Goal: Task Accomplishment & Management: Manage account settings

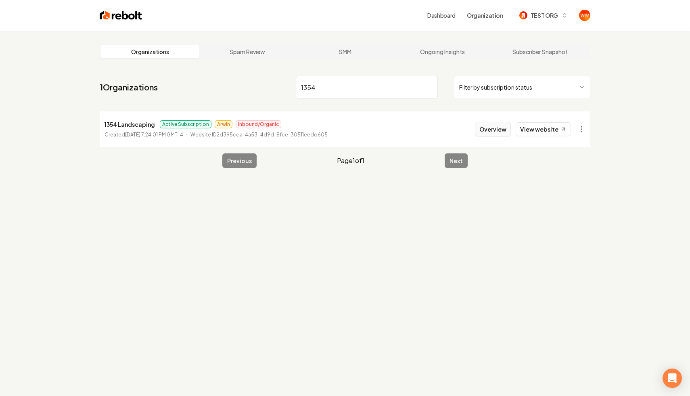
type input "1354"
click at [480, 132] on button "Overview" at bounding box center [493, 129] width 36 height 15
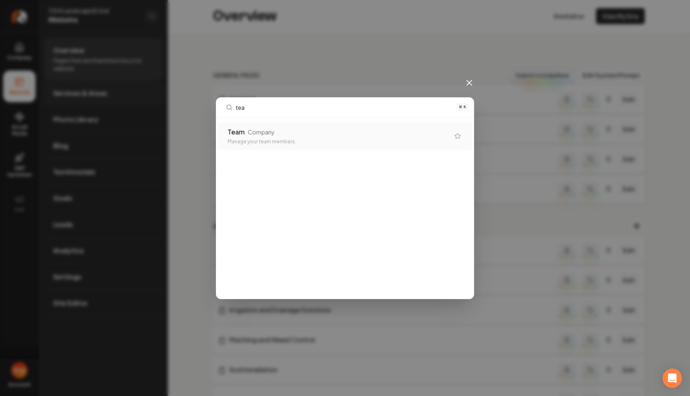
type input "team"
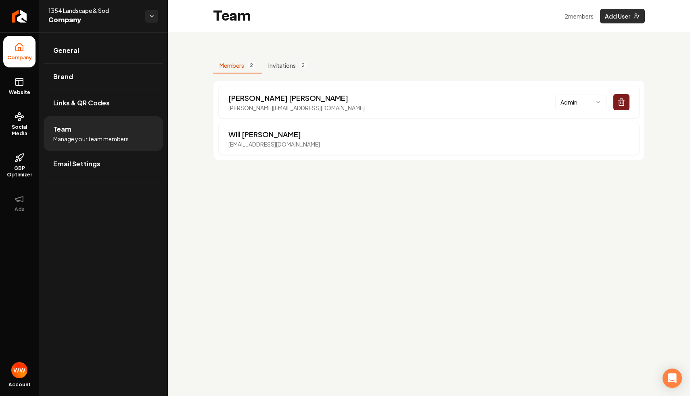
click at [622, 13] on button "Add User" at bounding box center [622, 16] width 45 height 15
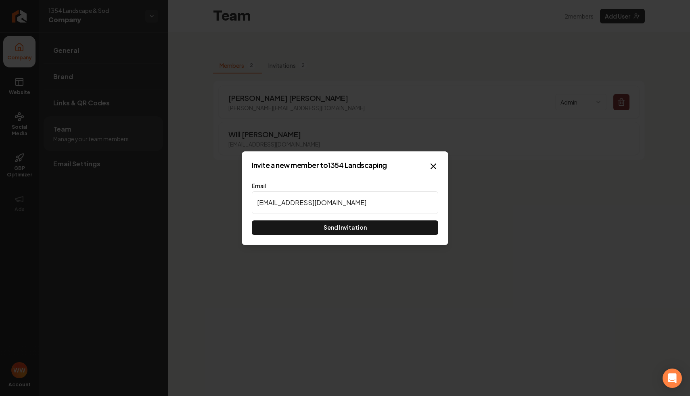
type input "[EMAIL_ADDRESS][DOMAIN_NAME]"
click at [351, 229] on button "Send Invitation" at bounding box center [345, 227] width 186 height 15
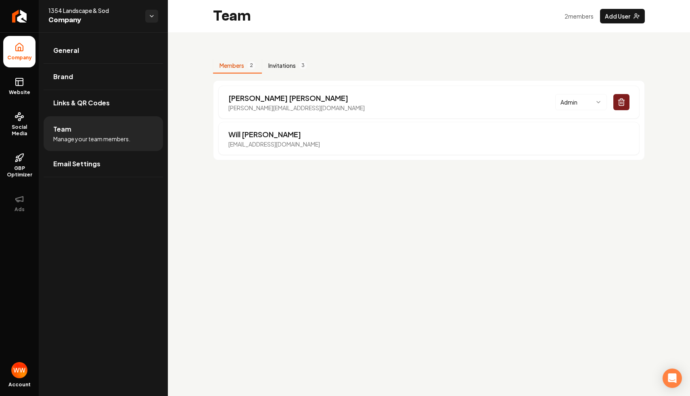
click at [300, 69] on button "Invitations 3" at bounding box center [288, 65] width 52 height 15
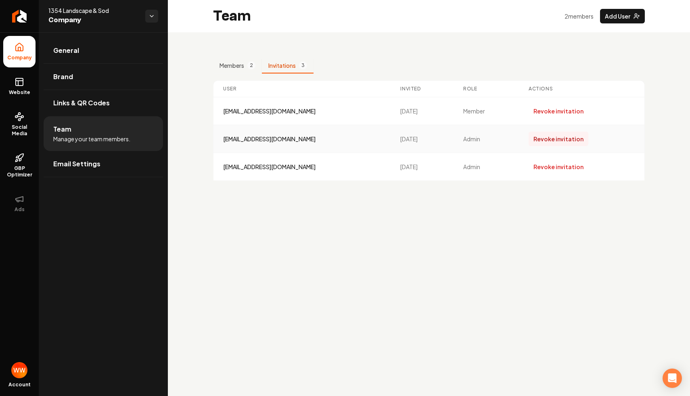
click at [540, 140] on button "Revoke invitation" at bounding box center [558, 139] width 60 height 15
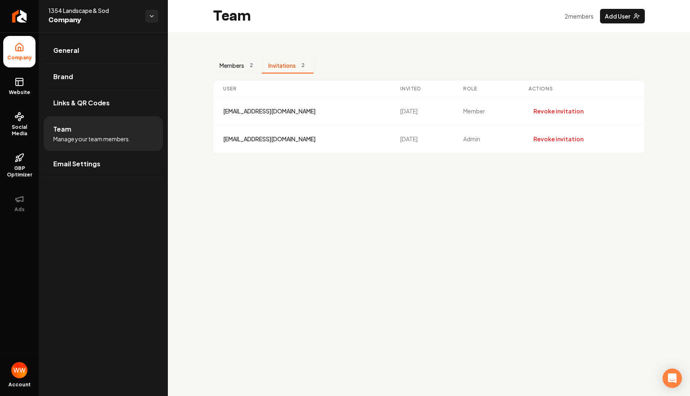
click at [232, 62] on button "Members 2" at bounding box center [237, 65] width 49 height 15
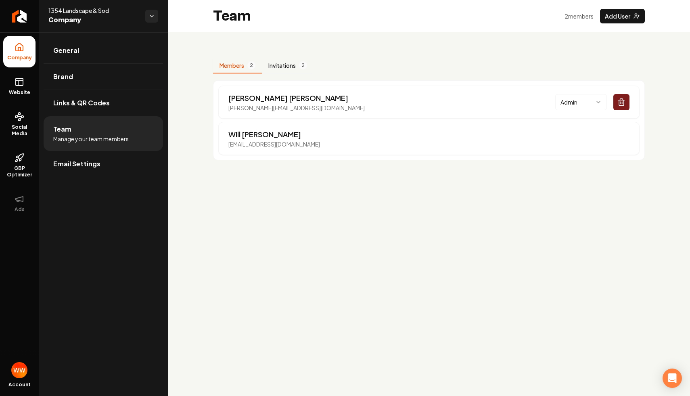
click at [285, 65] on button "Invitations 2" at bounding box center [288, 65] width 52 height 15
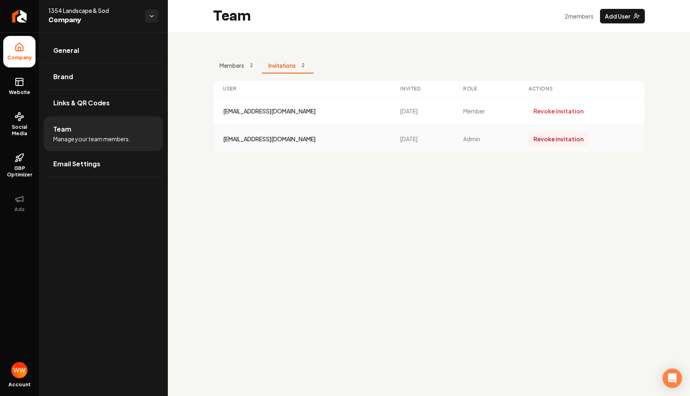
click at [531, 140] on button "Revoke invitation" at bounding box center [558, 139] width 60 height 15
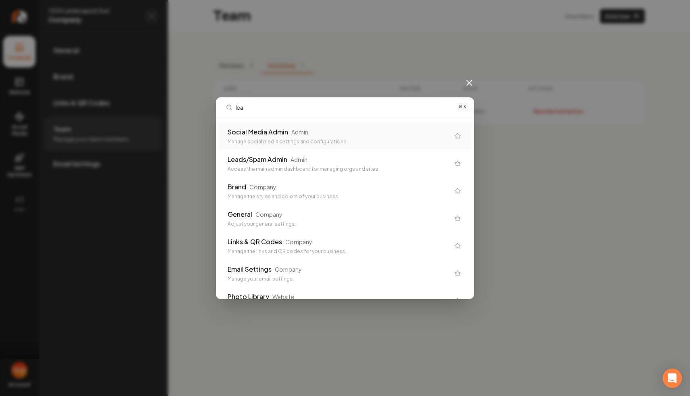
type input "lead"
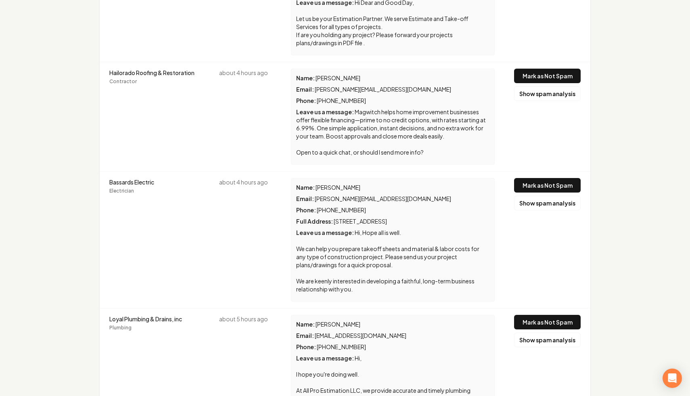
scroll to position [2074, 0]
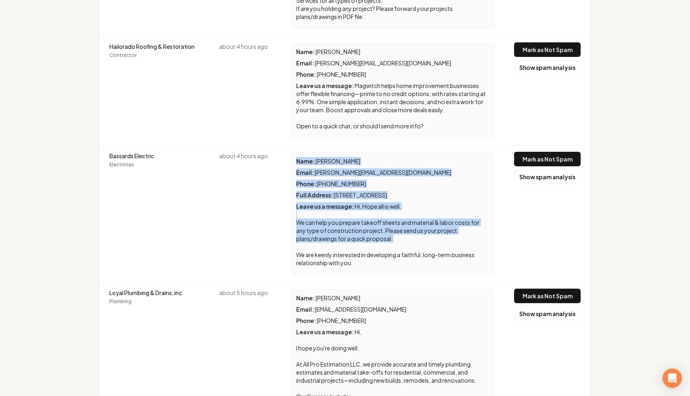
drag, startPoint x: 240, startPoint y: 150, endPoint x: 337, endPoint y: 214, distance: 116.4
click at [337, 214] on tr "Bassards Electric Electrician about 4 hours ago Name : [PERSON_NAME] Email : [P…" at bounding box center [345, 213] width 491 height 137
click at [337, 214] on div "Leave us a message : Hi, Hope all is well. We can help you prepare takeoff shee…" at bounding box center [392, 234] width 193 height 65
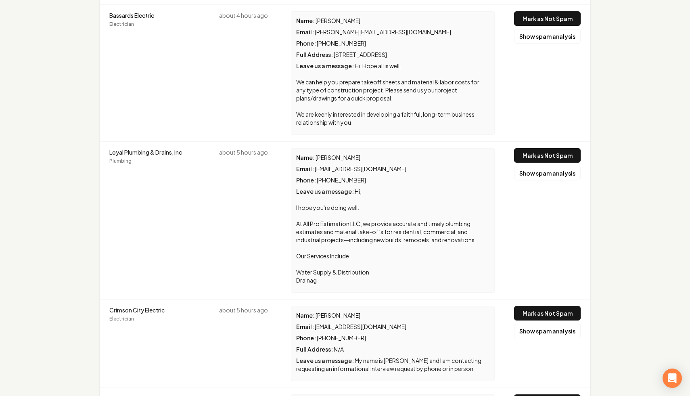
scroll to position [2215, 0]
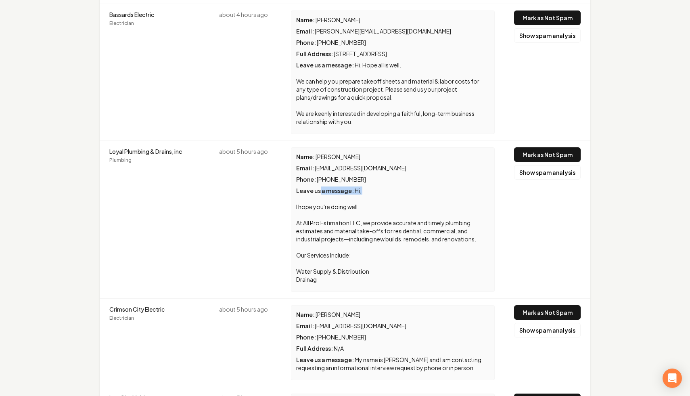
drag, startPoint x: 318, startPoint y: 156, endPoint x: 351, endPoint y: 219, distance: 71.3
click at [349, 218] on div "Leave us a message : Hi, I hope you're doing well. At All Pro Estimation LLC, w…" at bounding box center [392, 234] width 193 height 97
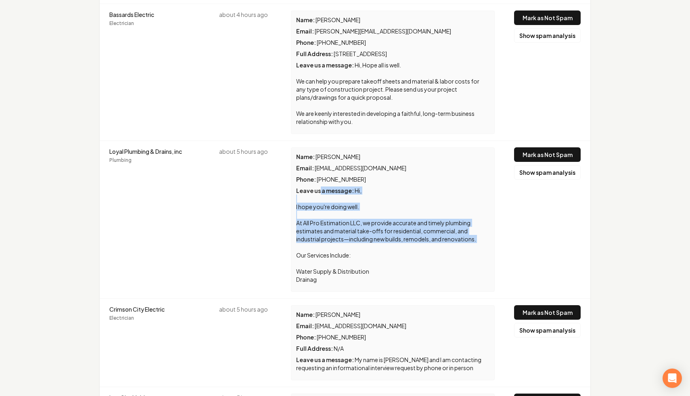
click at [351, 219] on span "Hi, I hope you're doing well. At All Pro Estimation LLC, we provide accurate an…" at bounding box center [386, 235] width 180 height 96
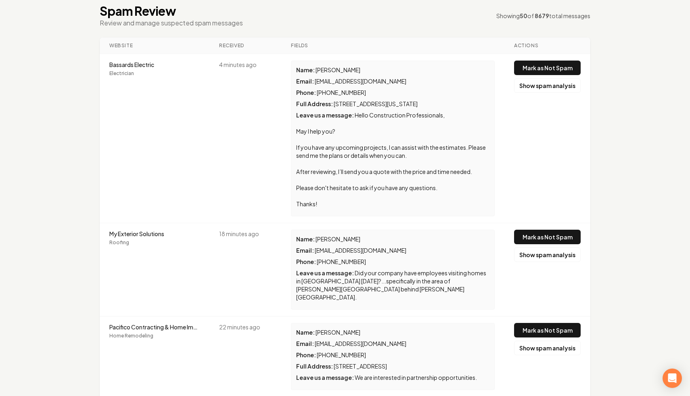
scroll to position [0, 0]
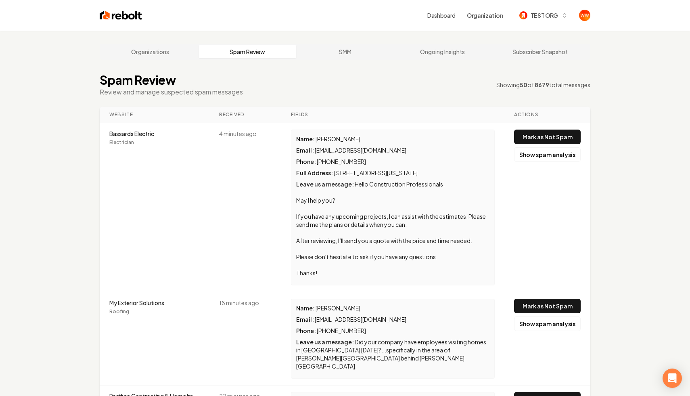
drag, startPoint x: 479, startPoint y: 334, endPoint x: 101, endPoint y: 132, distance: 428.6
copy tbody "Loremips Dolorsit Ametconsect 2 adipisc eli Sedd : Eiusm Tempo Incid : utlab@et…"
